Goal: Transaction & Acquisition: Purchase product/service

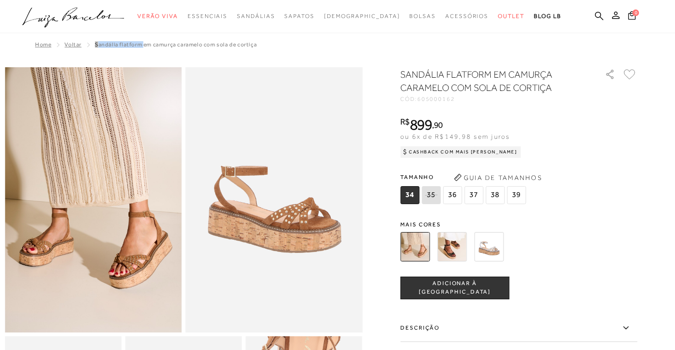
drag, startPoint x: 91, startPoint y: 45, endPoint x: 138, endPoint y: 44, distance: 46.9
click at [138, 44] on span "SANDÁLIA FLATFORM EM CAMURÇA CARAMELO COM SOLA DE CORTIÇA" at bounding box center [176, 44] width 162 height 7
copy span "SANDÁLIA FLATFORM"
click at [595, 13] on icon at bounding box center [599, 15] width 9 height 9
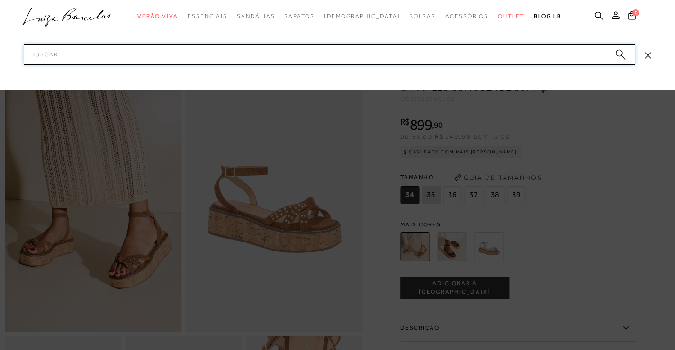
paste input "SANDÁLIA FLATFORM"
type input "SANDÁLIA FLATFORM"
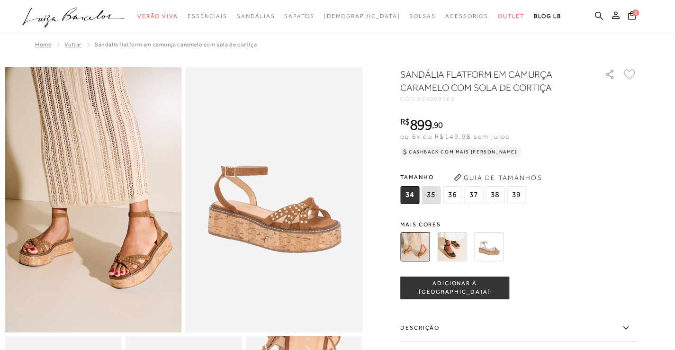
click at [595, 15] on icon at bounding box center [599, 15] width 9 height 9
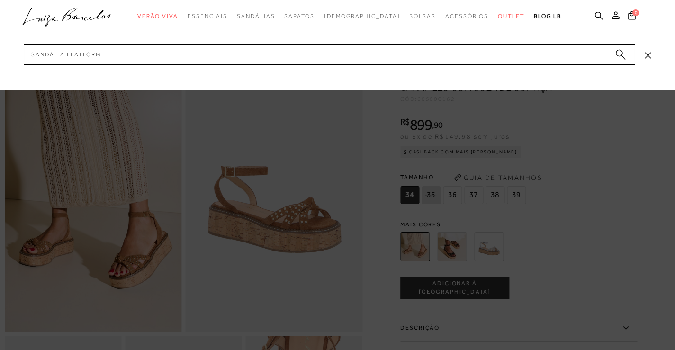
click at [618, 52] on circle "submit" at bounding box center [619, 53] width 7 height 7
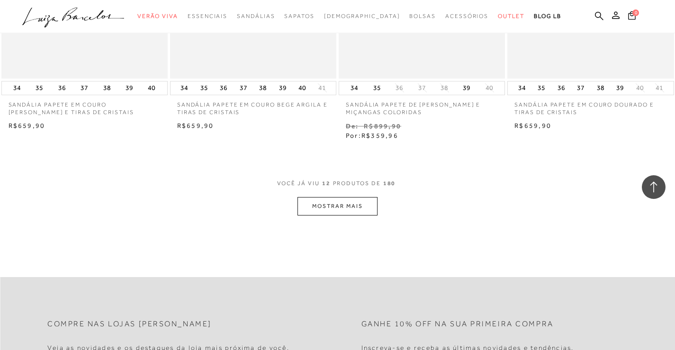
scroll to position [901, 0]
click at [334, 210] on button "MOSTRAR MAIS" at bounding box center [338, 205] width 80 height 18
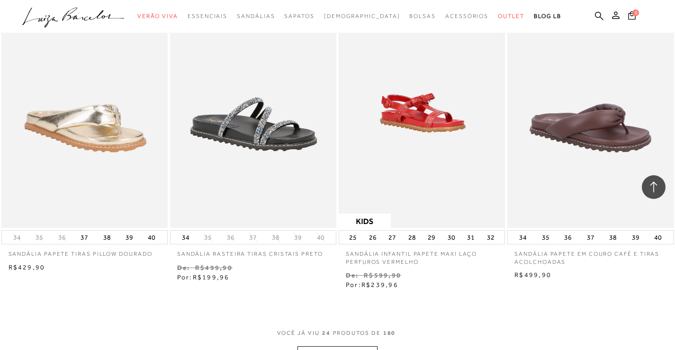
scroll to position [1801, 0]
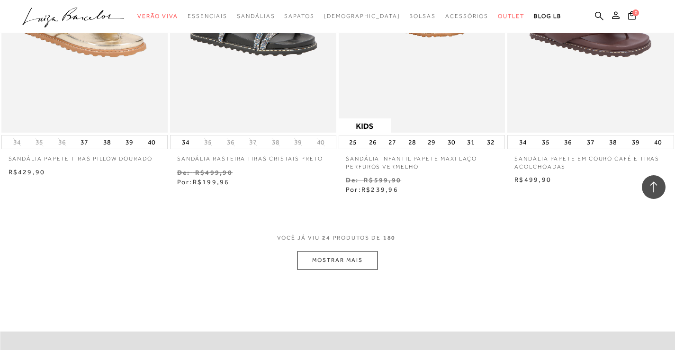
click at [342, 258] on button "MOSTRAR MAIS" at bounding box center [338, 260] width 80 height 18
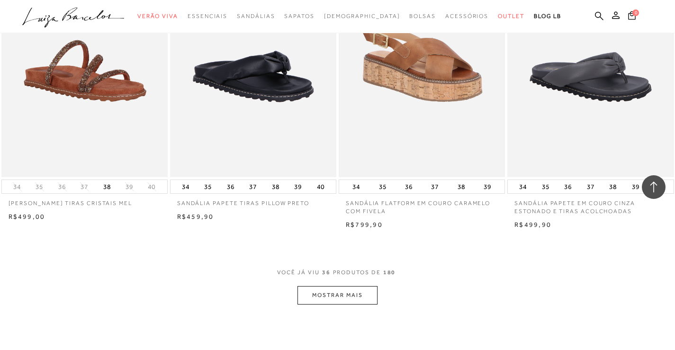
scroll to position [2749, 0]
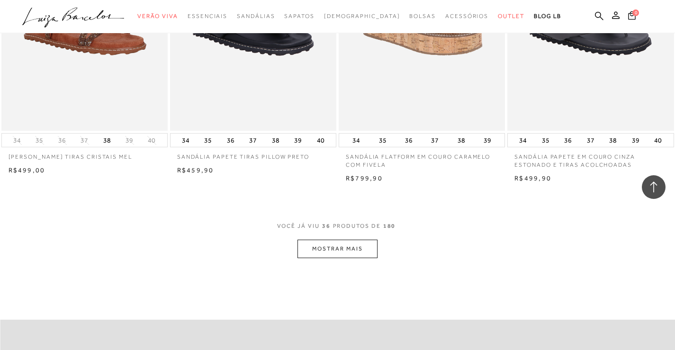
click at [350, 257] on button "MOSTRAR MAIS" at bounding box center [338, 249] width 80 height 18
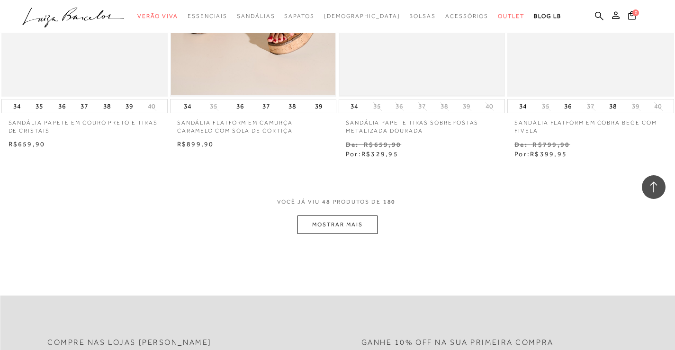
scroll to position [3745, 0]
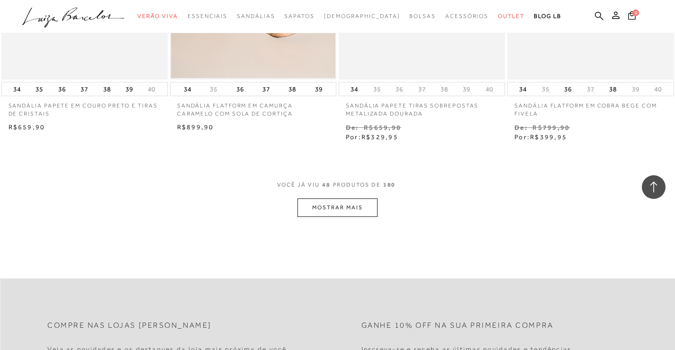
click at [339, 205] on button "MOSTRAR MAIS" at bounding box center [338, 208] width 80 height 18
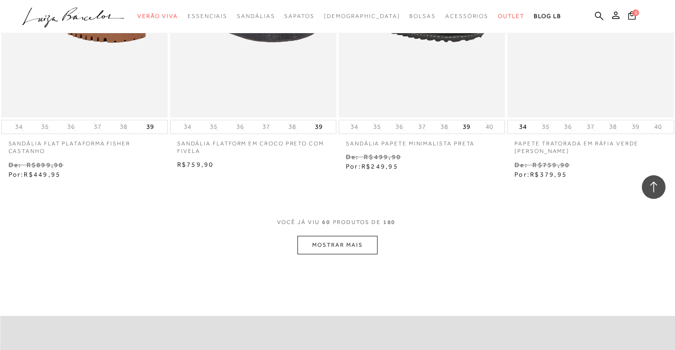
scroll to position [4740, 0]
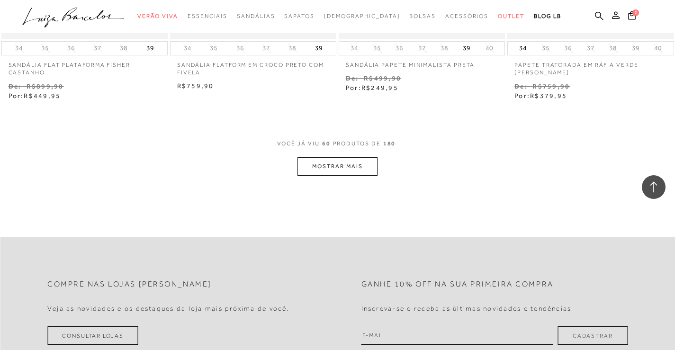
click at [347, 164] on button "MOSTRAR MAIS" at bounding box center [338, 166] width 80 height 18
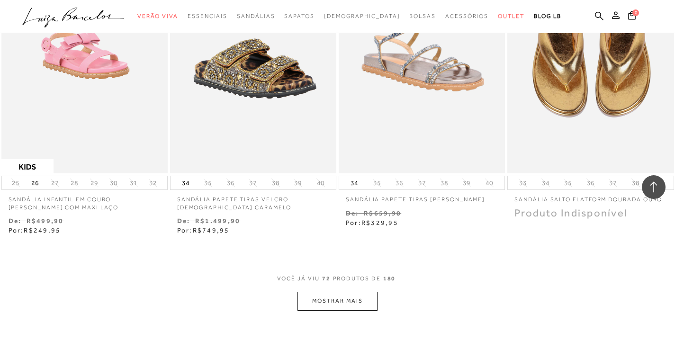
scroll to position [5688, 0]
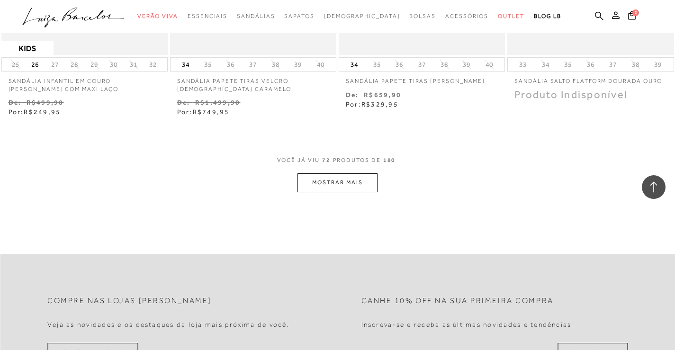
click at [342, 175] on button "MOSTRAR MAIS" at bounding box center [338, 182] width 80 height 18
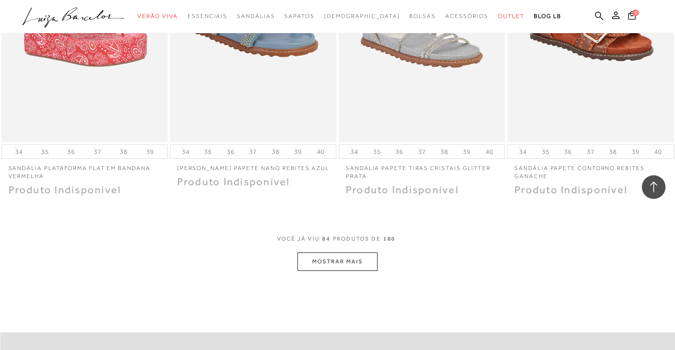
scroll to position [6684, 0]
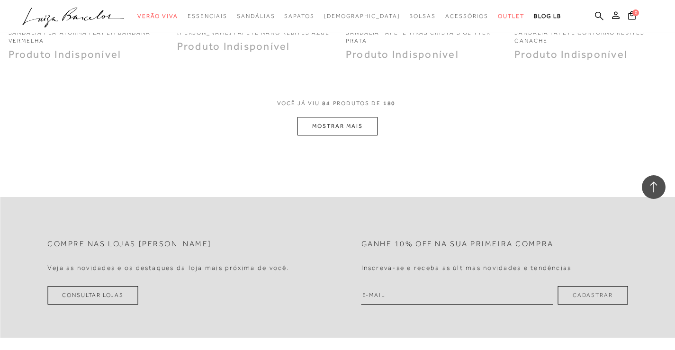
click at [340, 125] on button "MOSTRAR MAIS" at bounding box center [338, 126] width 80 height 18
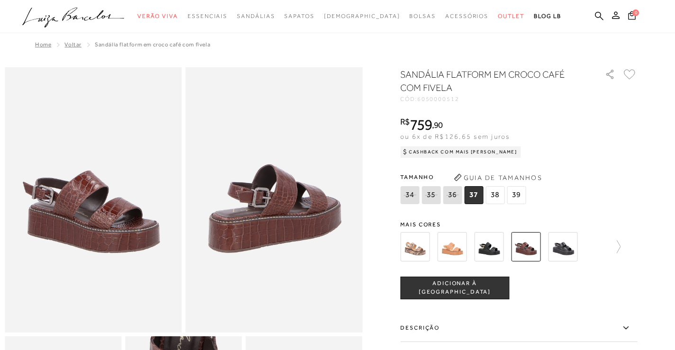
click at [462, 255] on img at bounding box center [452, 246] width 29 height 29
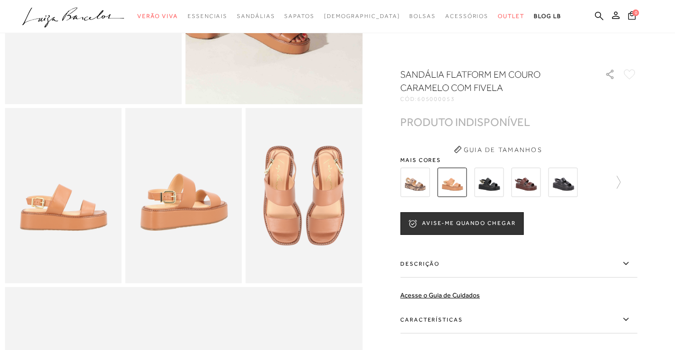
scroll to position [237, 0]
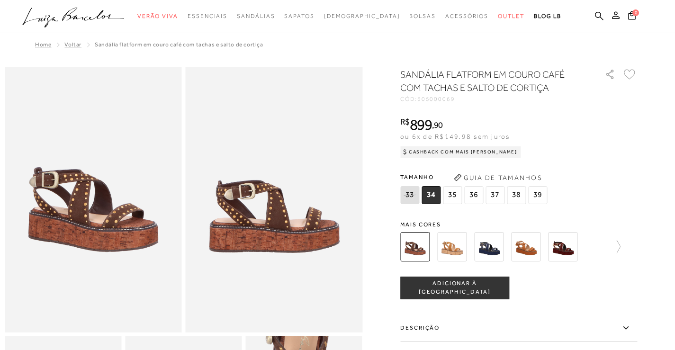
click at [461, 245] on img at bounding box center [452, 246] width 29 height 29
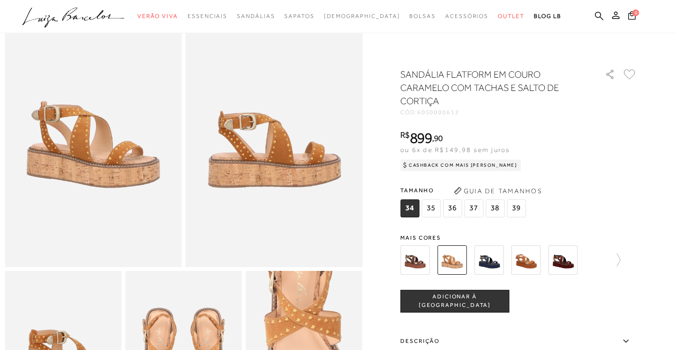
scroll to position [142, 0]
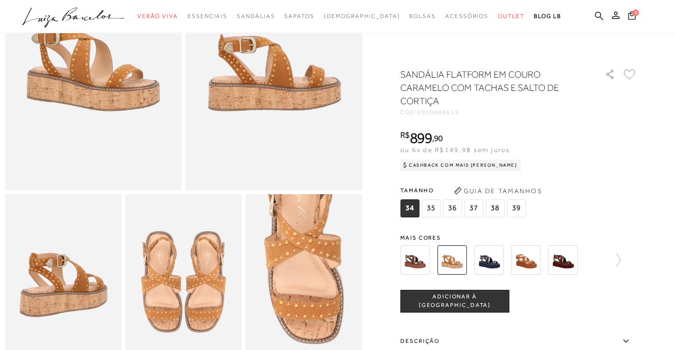
click at [528, 254] on img at bounding box center [525, 260] width 29 height 29
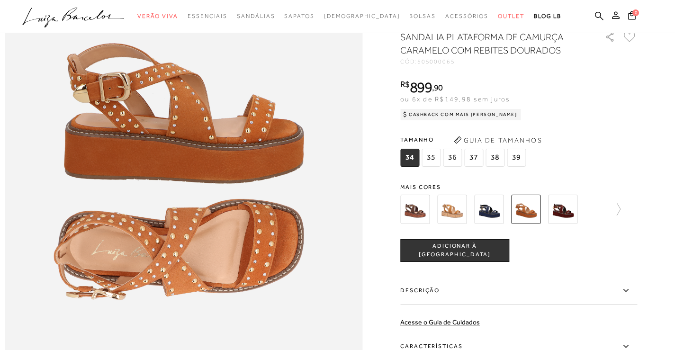
scroll to position [521, 0]
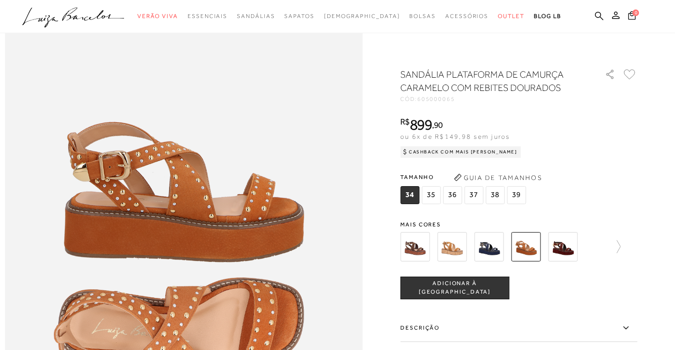
click at [455, 245] on img at bounding box center [452, 246] width 29 height 29
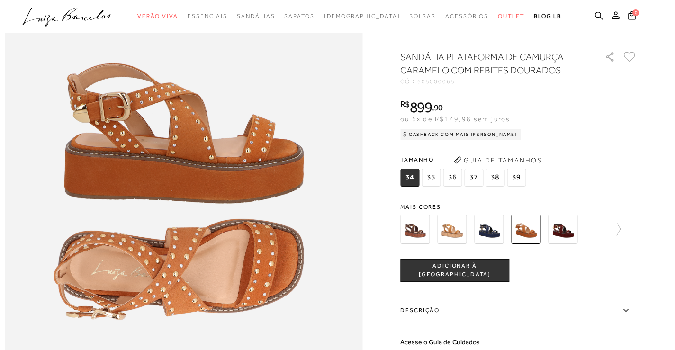
scroll to position [664, 0]
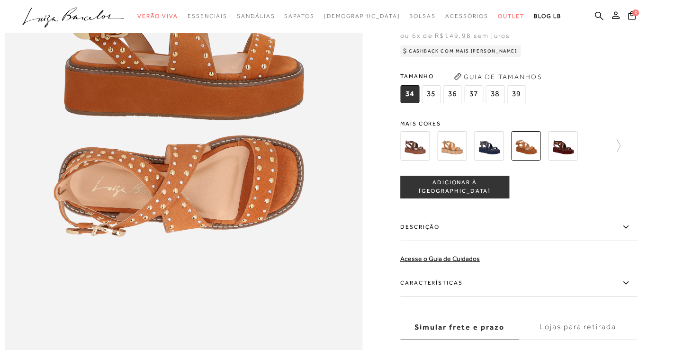
click at [577, 161] on img at bounding box center [562, 145] width 29 height 29
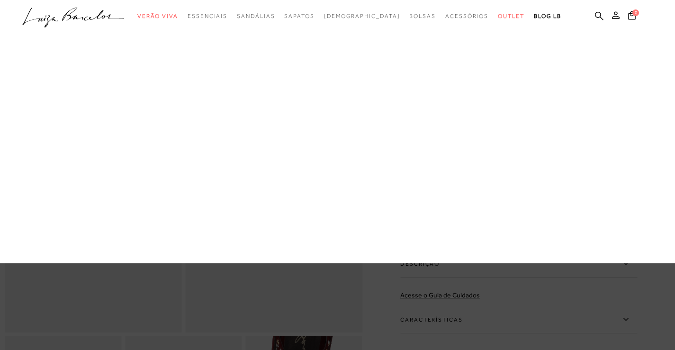
click at [0, 0] on link "[DEMOGRAPHIC_DATA]" at bounding box center [0, 0] width 0 height 0
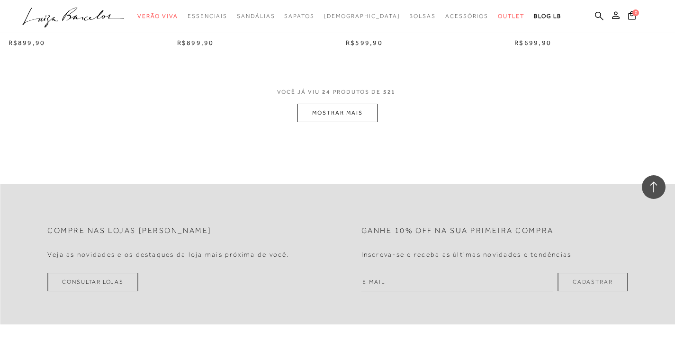
scroll to position [1896, 0]
click at [313, 104] on button "MOSTRAR MAIS" at bounding box center [338, 110] width 80 height 18
